Goal: Information Seeking & Learning: Find specific fact

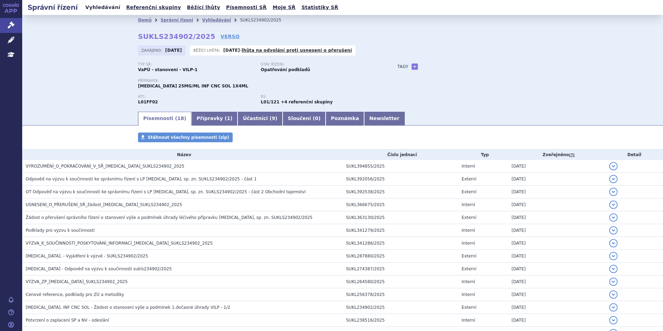
click at [104, 9] on link "Vyhledávání" at bounding box center [102, 7] width 39 height 9
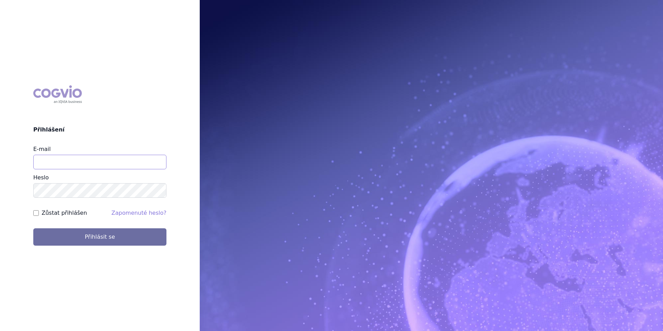
click at [51, 163] on input "E-mail" at bounding box center [99, 162] width 133 height 15
type input "michaela.x.tauchmanova@gsk.com"
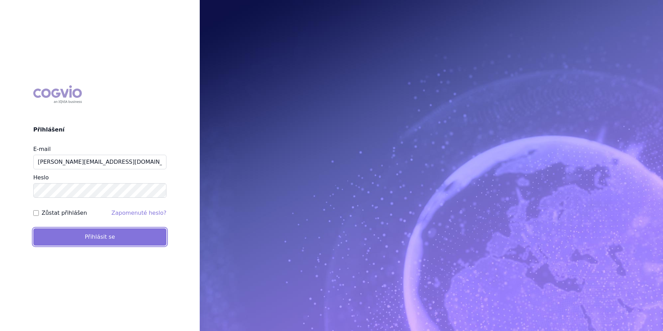
click at [105, 231] on button "Přihlásit se" at bounding box center [99, 236] width 133 height 17
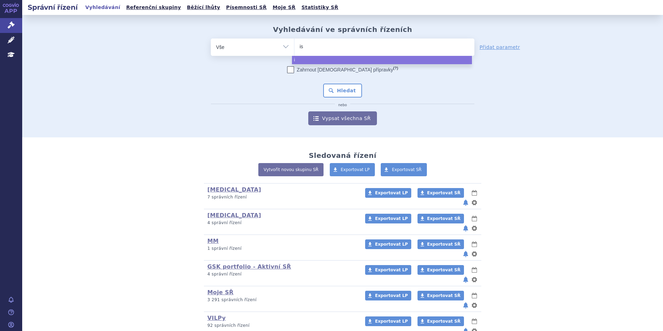
type input "isp"
type input "ispo"
type input "ispor"
type input "isp"
type input "is"
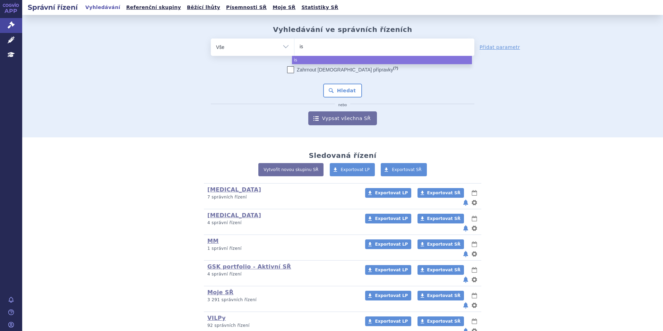
type input "i"
type input "dra"
type input "draz"
type input "dra"
type input "d"
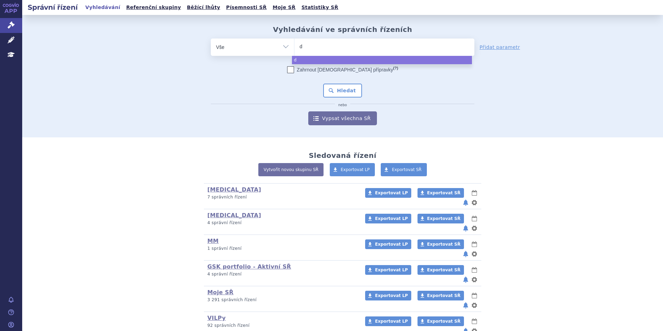
type input "da"
type input "darz"
type input "darza"
type input "darzale"
type input "darzalex"
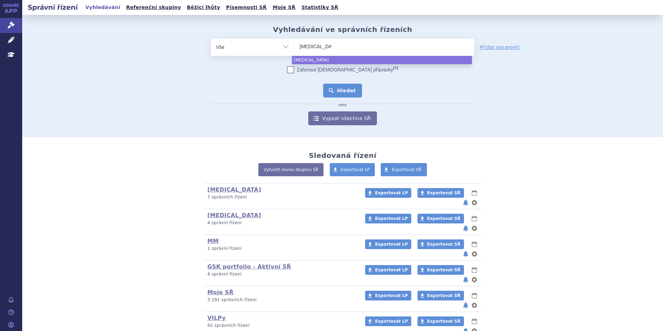
select select "darzalex"
click at [330, 85] on button "Hledat" at bounding box center [342, 91] width 39 height 14
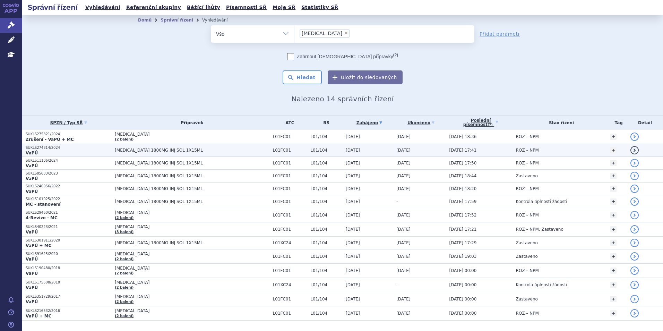
click at [113, 146] on td "DARZALEX 1800MG INJ SOL 1X15ML" at bounding box center [190, 150] width 158 height 13
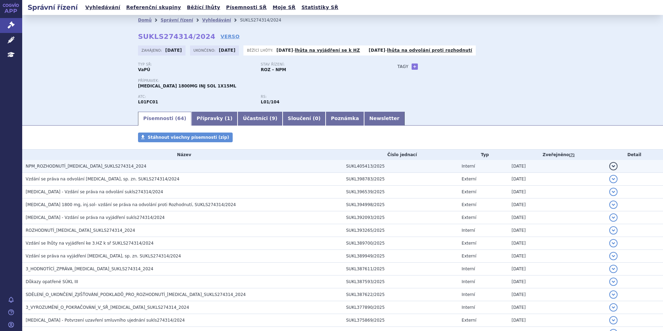
click at [96, 165] on span "NPM_ROZHODNUTÍ_DARZALEX_SUKLS274314_2024" at bounding box center [86, 166] width 121 height 5
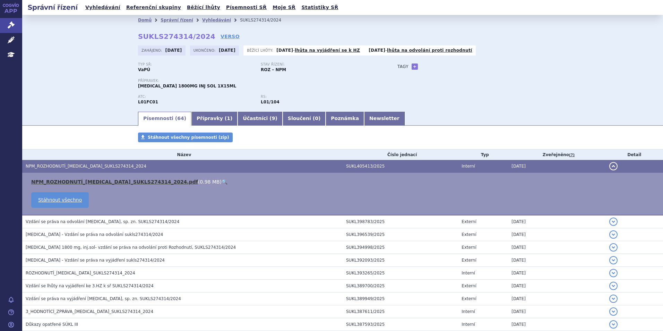
click at [107, 180] on link "NPM_ROZHODNUTÍ_DARZALEX_SUKLS274314_2024.pdf" at bounding box center [114, 182] width 167 height 6
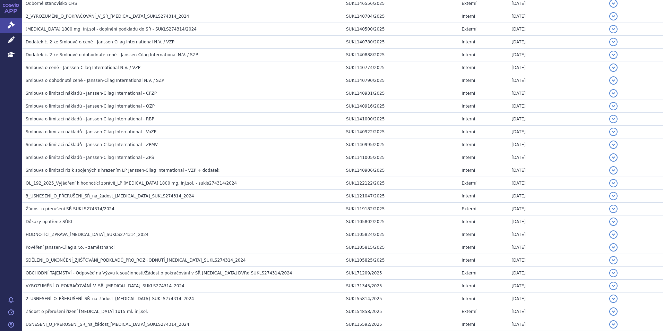
scroll to position [554, 0]
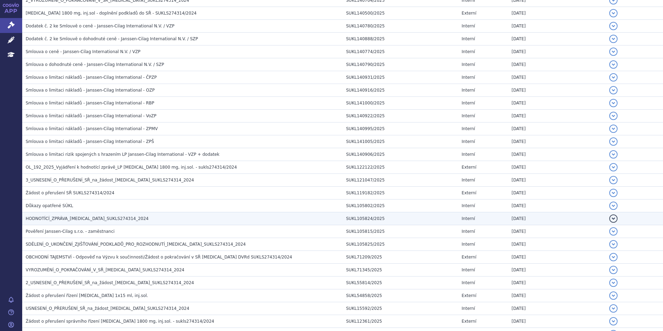
click at [109, 221] on h3 "HODNOTÍCÍ_ZPRÁVA_DARZALEX_SUKLS274314_2024" at bounding box center [184, 218] width 317 height 7
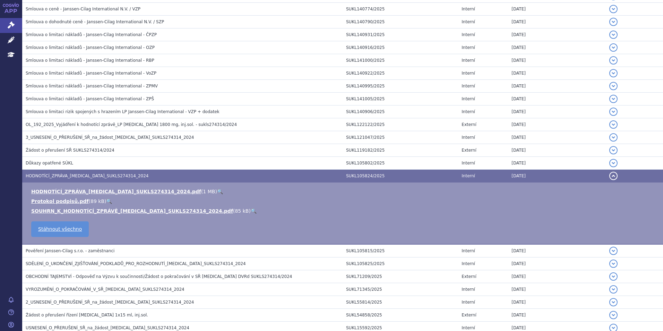
scroll to position [512, 0]
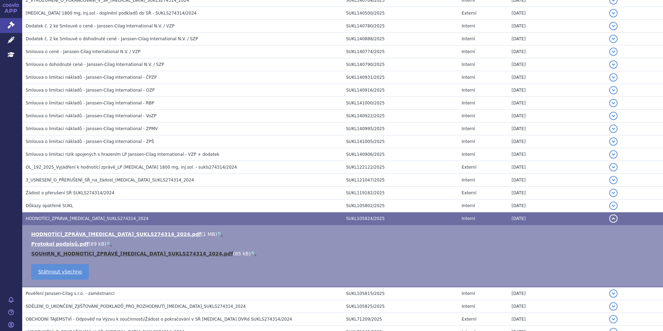
click at [102, 253] on link "SOUHRN_K_HODNOTÍCÍ_ZPRÁVĚ_DARZALEX_SUKLS274314_2024.pdf" at bounding box center [132, 254] width 202 height 6
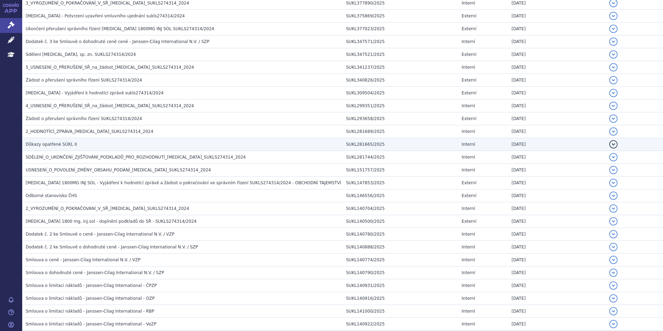
scroll to position [269, 0]
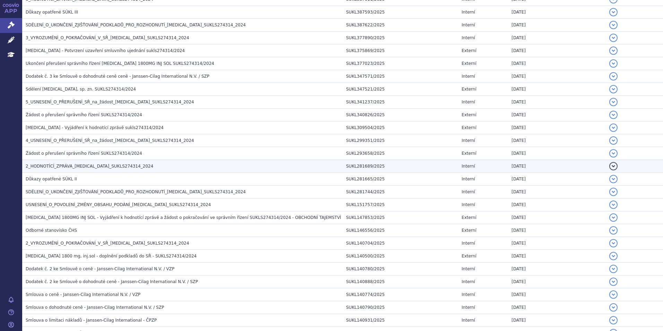
click at [112, 168] on span "2_HODNOTÍCÍ_ZPRÁVA_DARZALEX_SUKLS274314_2024" at bounding box center [90, 166] width 128 height 5
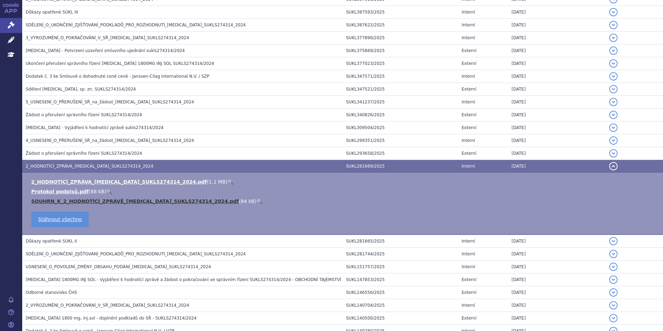
click at [107, 200] on link "SOUHRN_K_2_HODNOTÍCÍ_ZPRÁVĚ_DARZALEX_SUKLS274314_2024.pdf" at bounding box center [135, 201] width 208 height 6
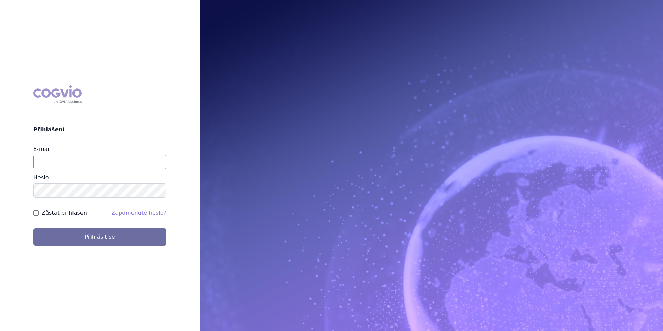
click at [67, 157] on input "E-mail" at bounding box center [99, 162] width 133 height 15
type input "i"
type input "[PERSON_NAME][EMAIL_ADDRESS][DOMAIN_NAME]"
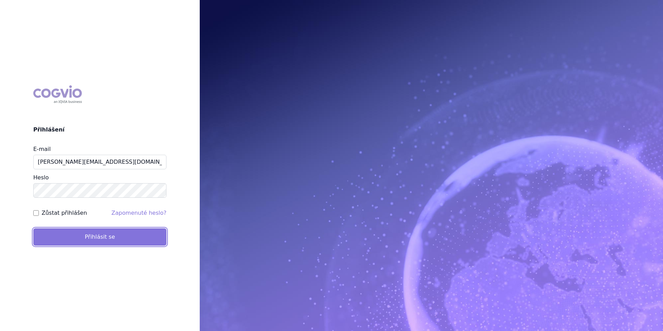
click at [100, 230] on button "Přihlásit se" at bounding box center [99, 236] width 133 height 17
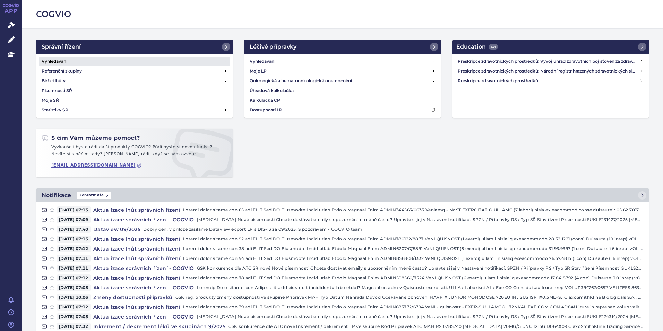
click at [53, 59] on h4 "Vyhledávání" at bounding box center [55, 61] width 26 height 7
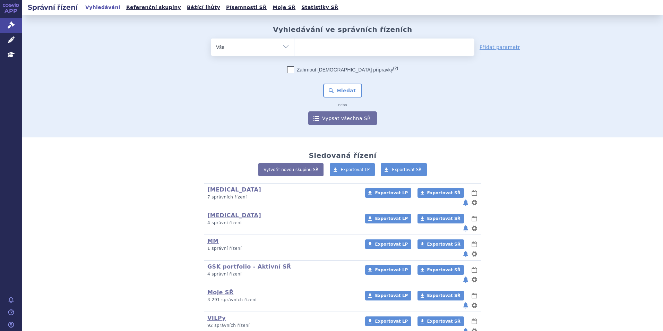
type input "SUKLS231427/2025"
select select "SUKLS231427/2025"
click at [346, 97] on button "Hledat" at bounding box center [342, 91] width 39 height 14
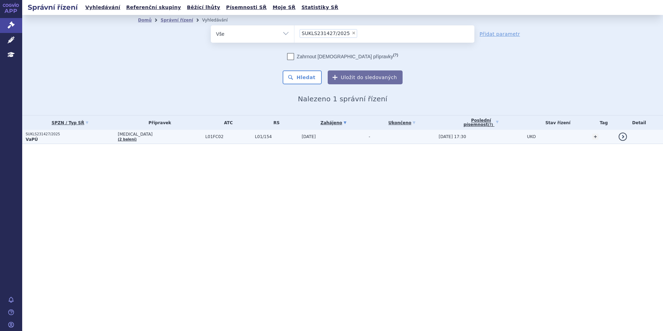
click at [75, 135] on p "SUKLS231427/2025" at bounding box center [70, 134] width 89 height 5
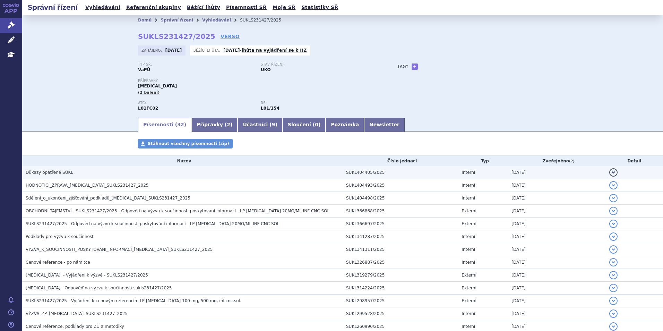
click at [58, 174] on span "Důkazy opatřené SÚKL" at bounding box center [49, 172] width 47 height 5
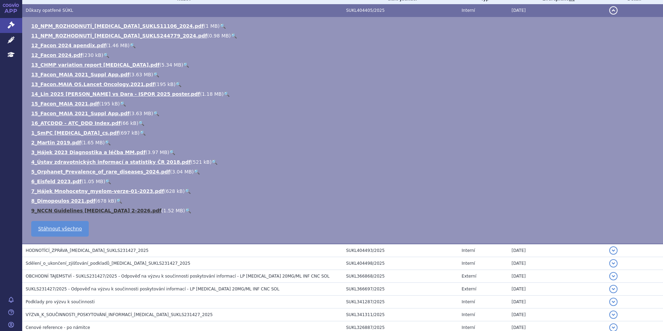
scroll to position [173, 0]
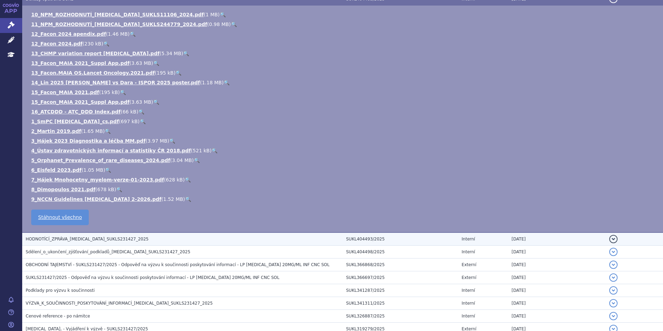
click at [91, 235] on h3 "HODNOTÍCÍ_ZPRÁVA_SARCLISA_SUKLS231427_2025" at bounding box center [184, 238] width 317 height 7
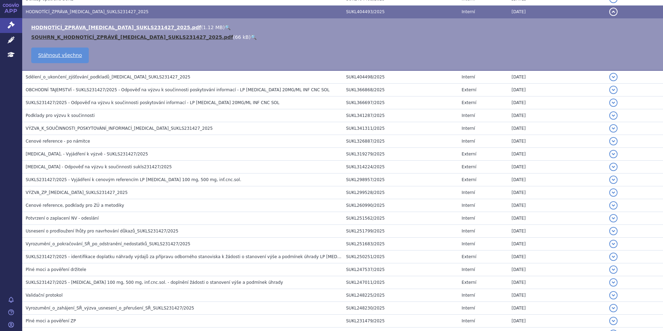
click at [111, 35] on link "SOUHRN_K_HODNOTÍCÍ_ZPRÁVĚ_SARCLISA_SUKLS231427_2025.pdf" at bounding box center [132, 37] width 202 height 6
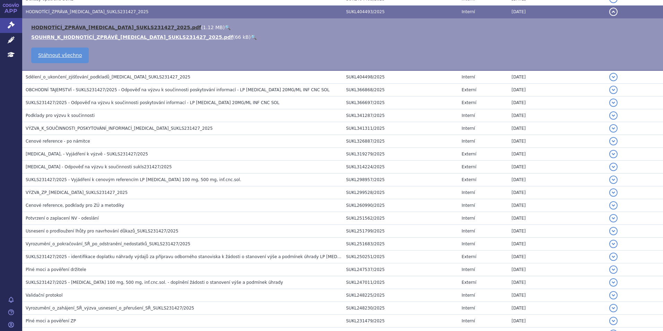
click at [82, 26] on link "HODNOTÍCÍ_ZPRÁVA_SARCLISA_SUKLS231427_2025.pdf" at bounding box center [116, 28] width 170 height 6
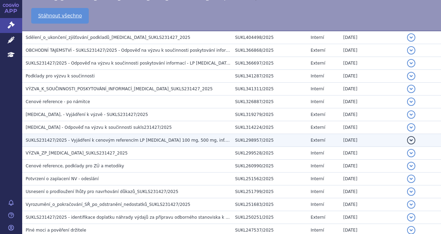
scroll to position [208, 0]
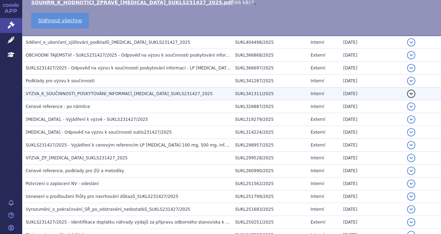
click at [111, 94] on span "VÝZVA_K_SOUČINNOSTI_POSKYTOVÁNÍ_INFORMACÍ_SARCLISA_SUKLS231427_2025" at bounding box center [119, 93] width 187 height 5
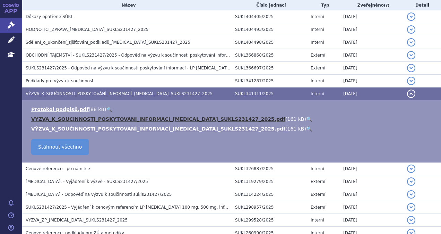
click at [120, 119] on link "VYZVA_K_SOUCINNOSTI_POSKYTOVANI_INFORMACI_SARCLISA_SUKLS231427_2025.pdf" at bounding box center [158, 119] width 254 height 6
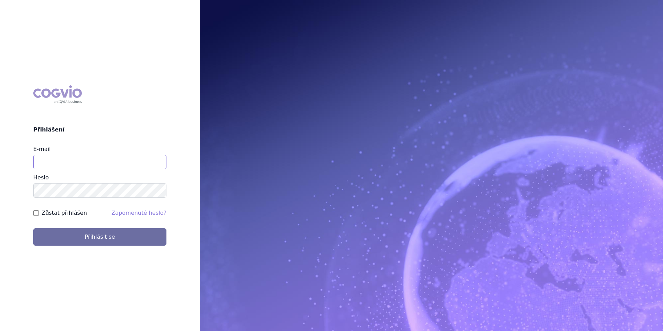
click at [99, 163] on input "E-mail" at bounding box center [99, 162] width 133 height 15
type input "i"
type input "[PERSON_NAME][EMAIL_ADDRESS][DOMAIN_NAME]"
click at [33, 228] on button "Přihlásit se" at bounding box center [99, 236] width 133 height 17
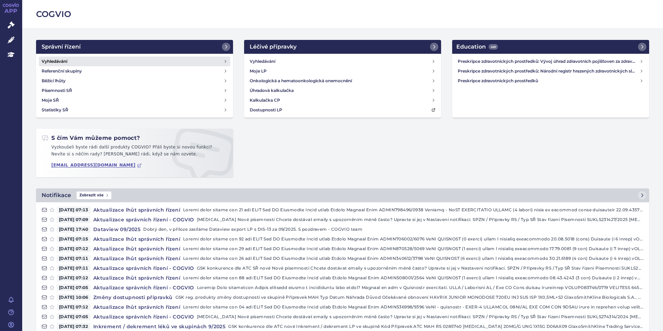
click at [80, 58] on link "Vyhledávání" at bounding box center [134, 61] width 191 height 10
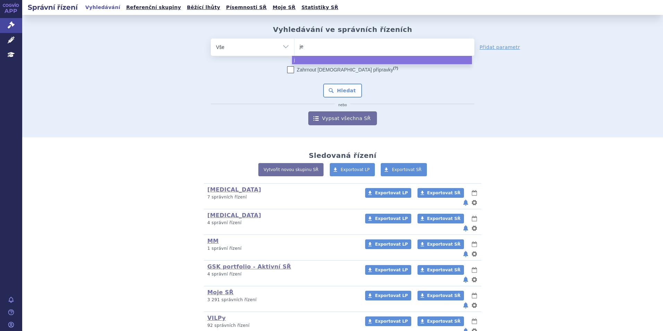
type input "jem"
type input "jempe"
type input "[MEDICAL_DATA]"
select select "[MEDICAL_DATA]"
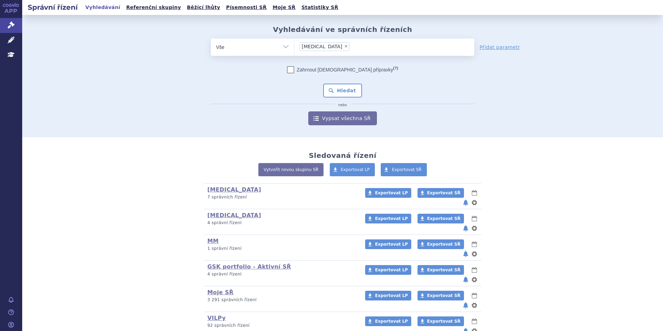
click at [343, 81] on div "Zahrnout bratrské přípravky (?) * Pozor, hledání dle vyhledávacího parametru In…" at bounding box center [342, 95] width 263 height 59
click at [344, 86] on button "Hledat" at bounding box center [342, 91] width 39 height 14
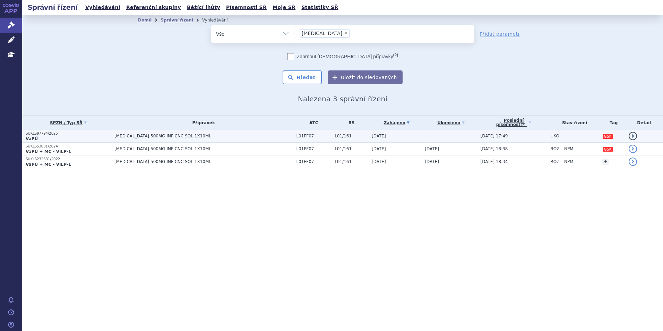
click at [167, 134] on span "[MEDICAL_DATA] 500MG INF CNC SOL 1X10ML" at bounding box center [200, 135] width 173 height 5
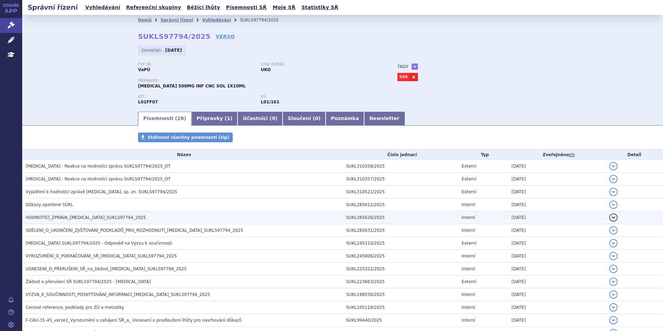
click at [115, 218] on span "HODNOTÍCÍ_ZPRÁVA_JEMPERLI_SUKLS97794_2025" at bounding box center [86, 217] width 120 height 5
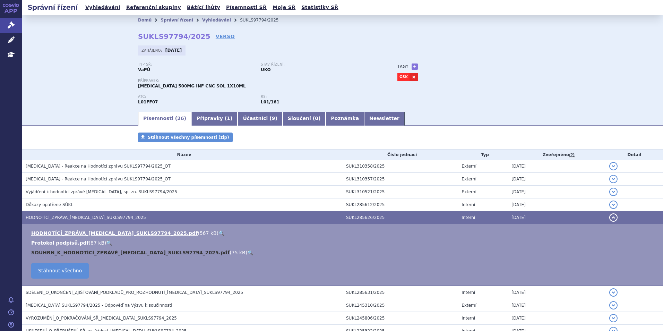
click at [113, 254] on link "SOUHRN_K_HODNOTÍCÍ_ZPRÁVĚ_JEMPERLI_SUKLS97794_2025.pdf" at bounding box center [130, 253] width 198 height 6
